Goal: Task Accomplishment & Management: Complete application form

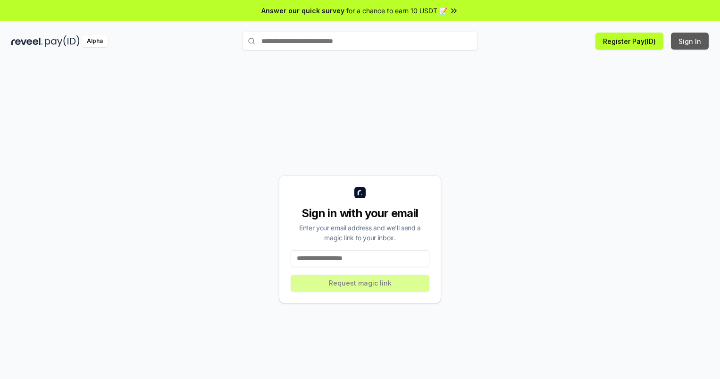
click at [691, 41] on button "Sign In" at bounding box center [690, 41] width 38 height 17
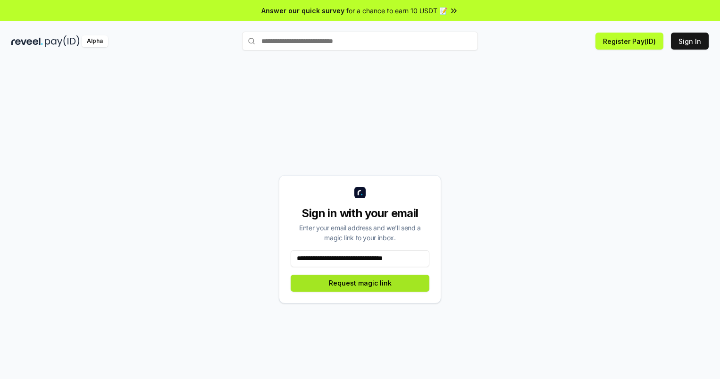
type input "**********"
click at [360, 283] on button "Request magic link" at bounding box center [360, 283] width 139 height 17
